Goal: Task Accomplishment & Management: Manage account settings

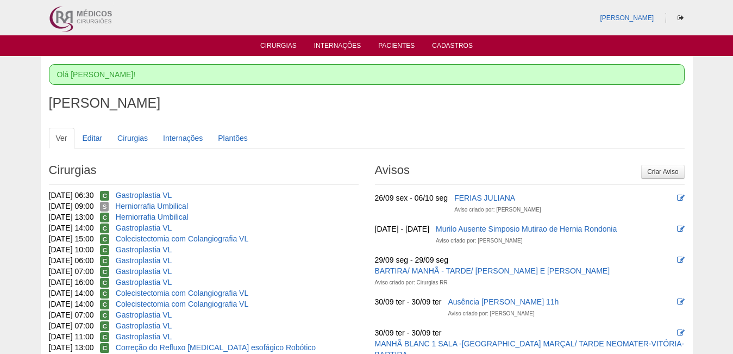
click at [268, 44] on link "Cirurgias" at bounding box center [278, 47] width 36 height 11
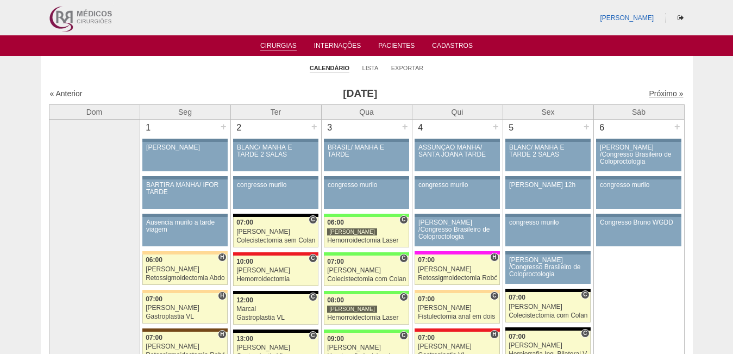
click at [649, 91] on link "Próximo »" at bounding box center [666, 93] width 34 height 9
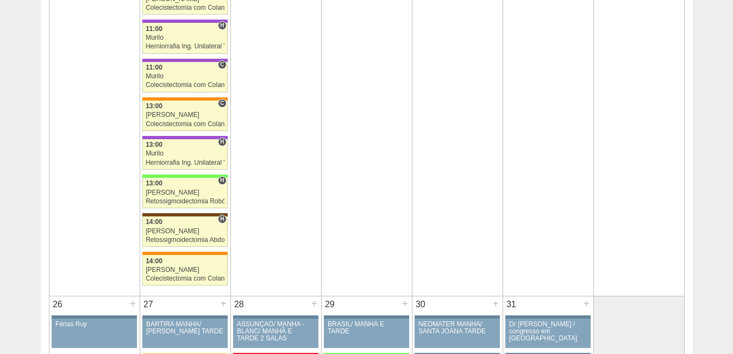
scroll to position [2139, 0]
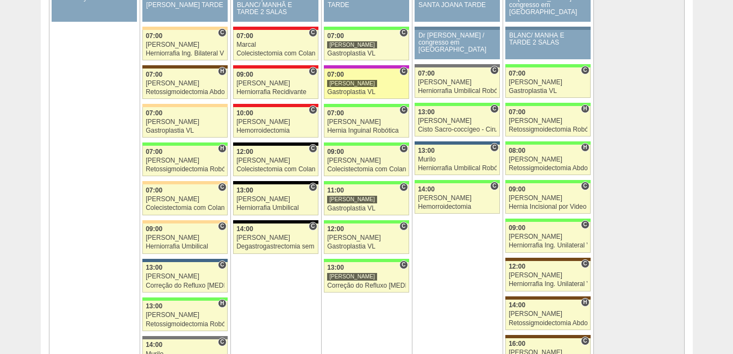
click at [347, 91] on div "Gastroplastia VL" at bounding box center [366, 92] width 79 height 7
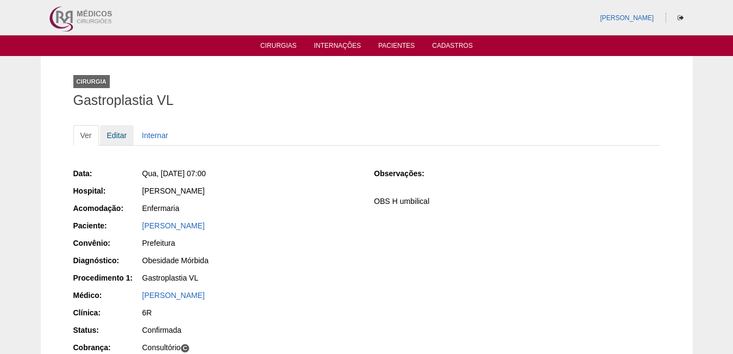
click at [121, 132] on link "Editar" at bounding box center [117, 135] width 34 height 21
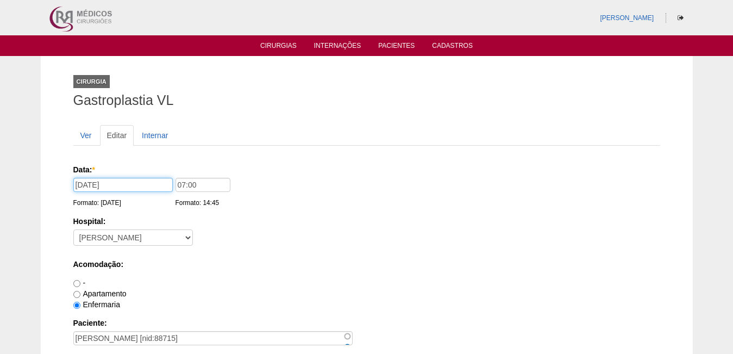
click at [120, 184] on input "29/10/2025" at bounding box center [122, 185] width 99 height 14
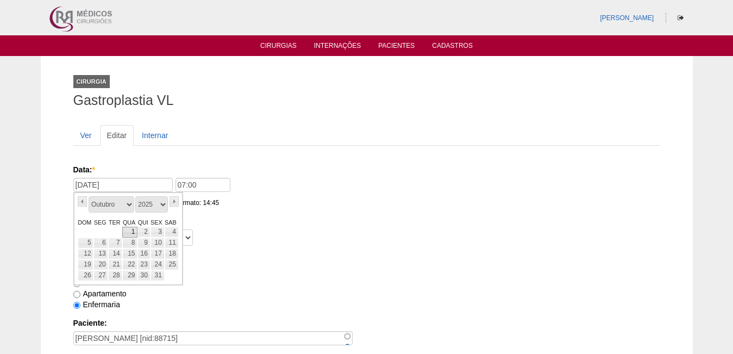
click at [131, 231] on link "1" at bounding box center [129, 232] width 15 height 11
type input "01/10/2025"
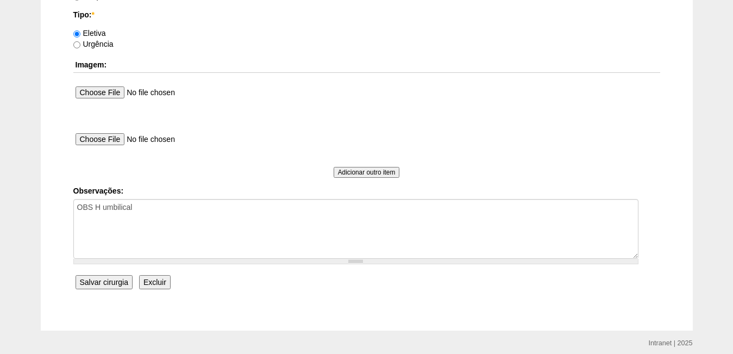
scroll to position [1046, 0]
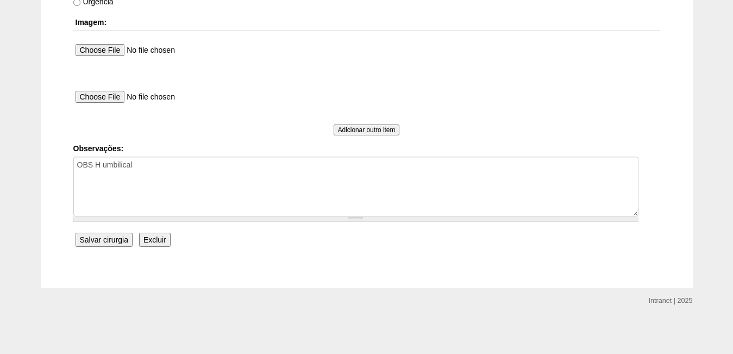
click at [100, 240] on input "Salvar cirurgia" at bounding box center [104, 239] width 57 height 14
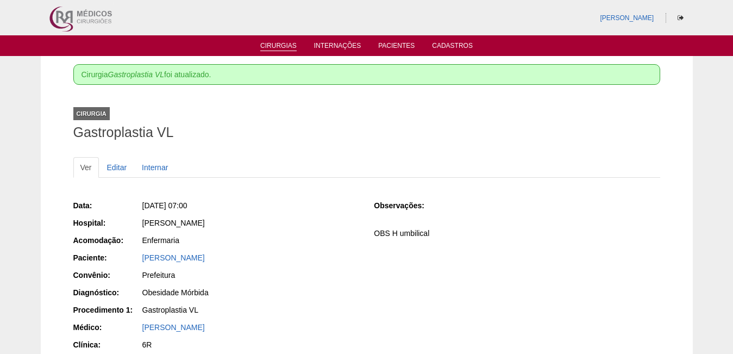
click at [279, 47] on link "Cirurgias" at bounding box center [278, 46] width 36 height 9
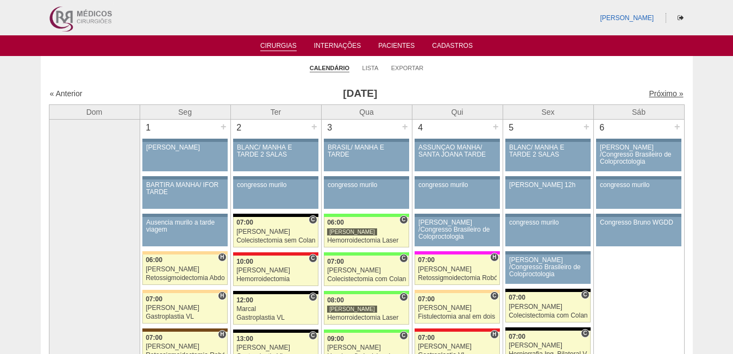
click at [650, 93] on link "Próximo »" at bounding box center [666, 93] width 34 height 9
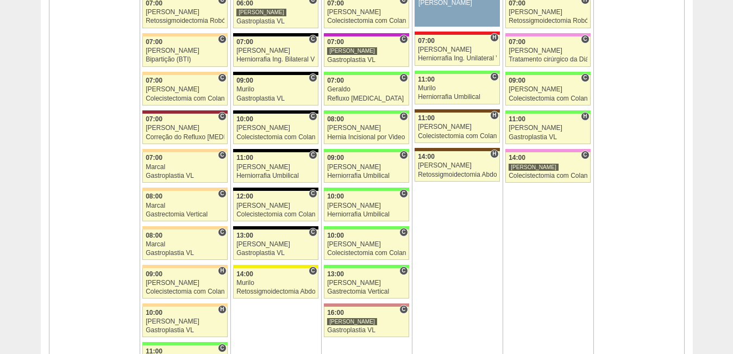
scroll to position [652, 0]
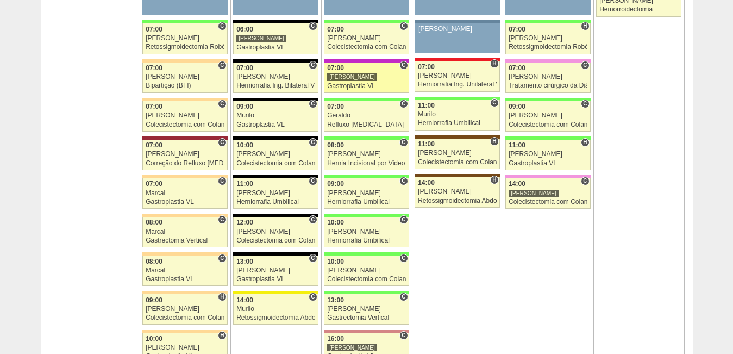
click at [342, 89] on div "Gastroplastia VL" at bounding box center [366, 86] width 79 height 7
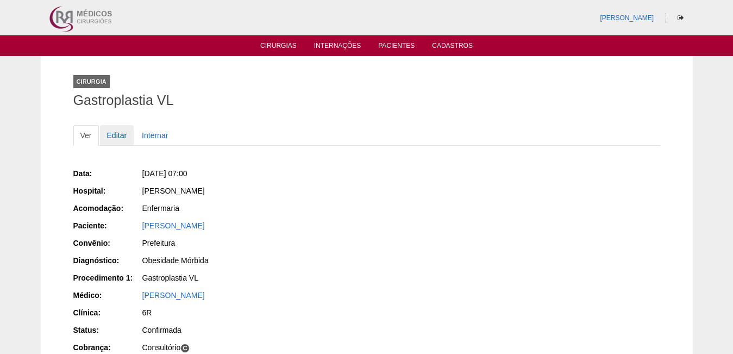
click at [115, 134] on link "Editar" at bounding box center [117, 135] width 34 height 21
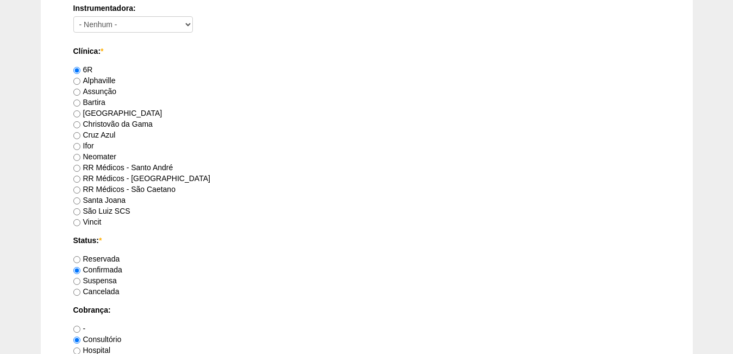
scroll to position [978, 0]
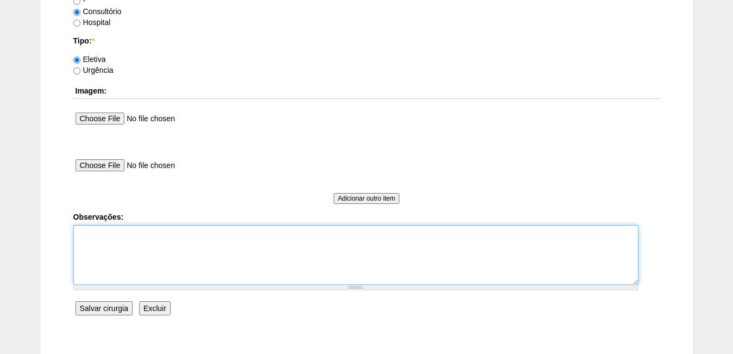
click at [168, 243] on textarea "Observações:" at bounding box center [355, 255] width 565 height 60
type textarea "[PERSON_NAME] vai [PERSON_NAME]"
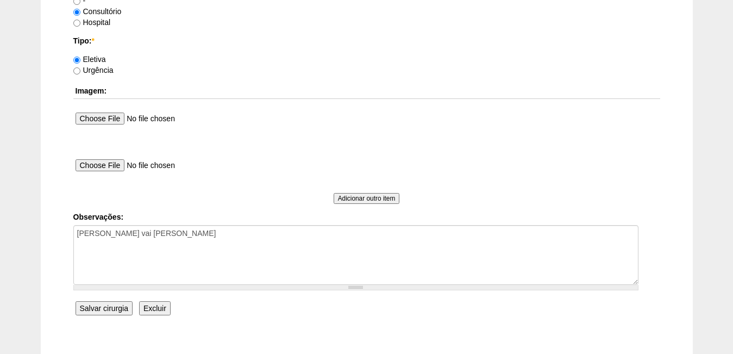
click at [103, 308] on input "Salvar cirurgia" at bounding box center [104, 308] width 57 height 14
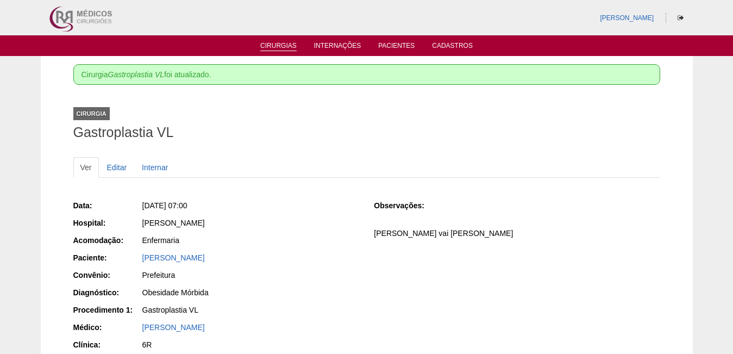
click at [273, 43] on link "Cirurgias" at bounding box center [278, 46] width 36 height 9
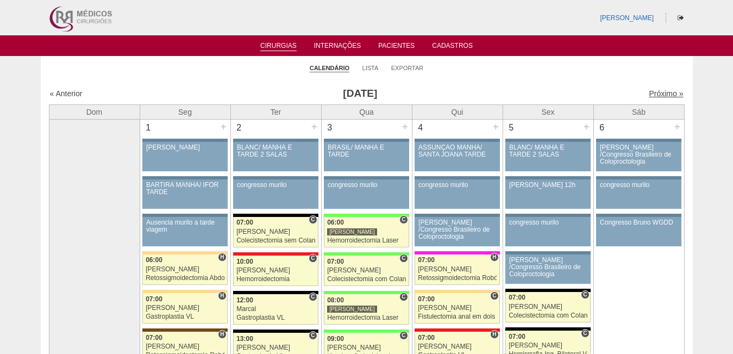
drag, startPoint x: 646, startPoint y: 95, endPoint x: 617, endPoint y: 99, distance: 29.2
click at [649, 95] on link "Próximo »" at bounding box center [666, 93] width 34 height 9
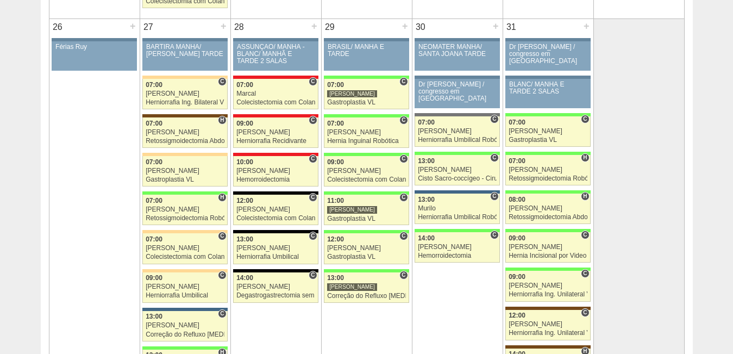
scroll to position [2064, 0]
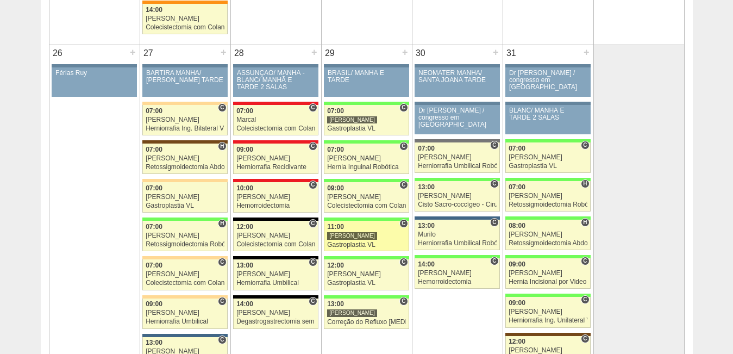
click at [345, 244] on div "Gastroplastia VL" at bounding box center [366, 244] width 79 height 7
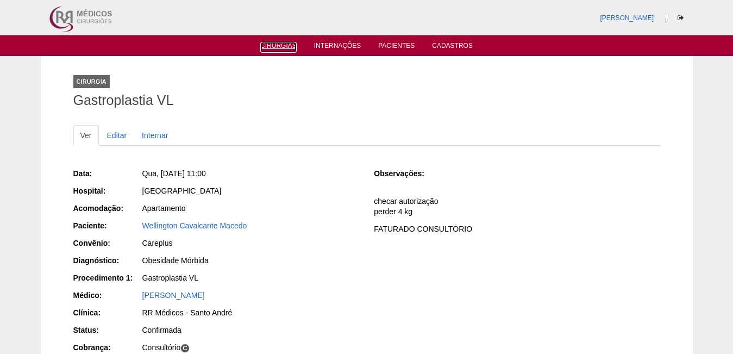
drag, startPoint x: 274, startPoint y: 47, endPoint x: 281, endPoint y: 56, distance: 11.3
click at [274, 47] on link "Cirurgias" at bounding box center [278, 47] width 36 height 11
